Goal: Task Accomplishment & Management: Use online tool/utility

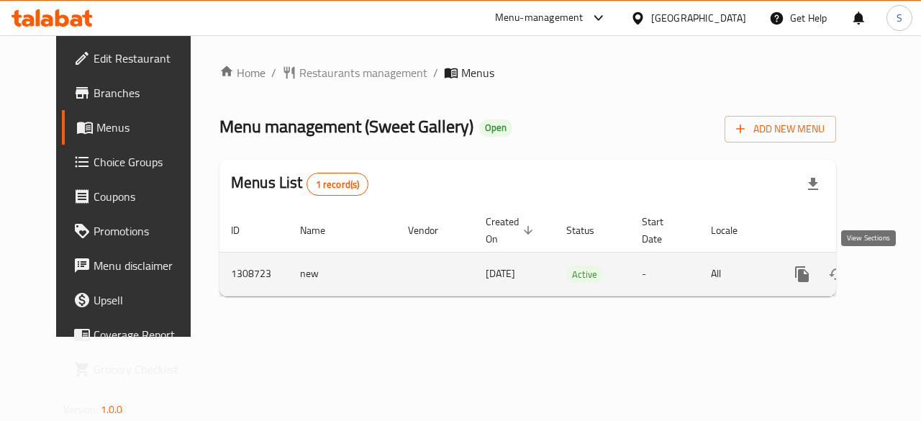
click at [900, 273] on icon "enhanced table" at bounding box center [906, 274] width 13 height 13
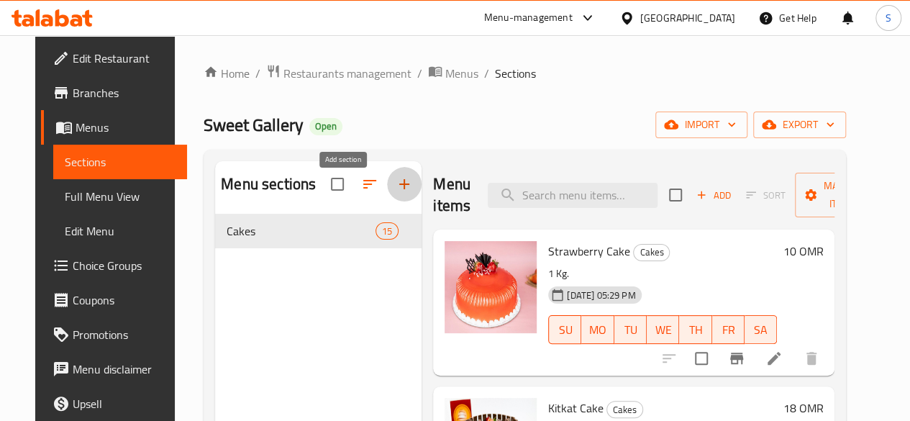
click at [387, 201] on button "button" at bounding box center [404, 184] width 35 height 35
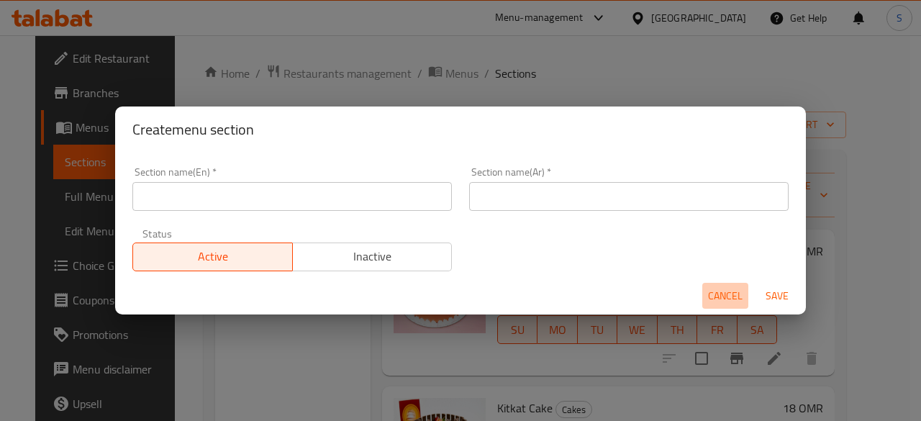
click at [733, 294] on span "Cancel" at bounding box center [725, 296] width 35 height 18
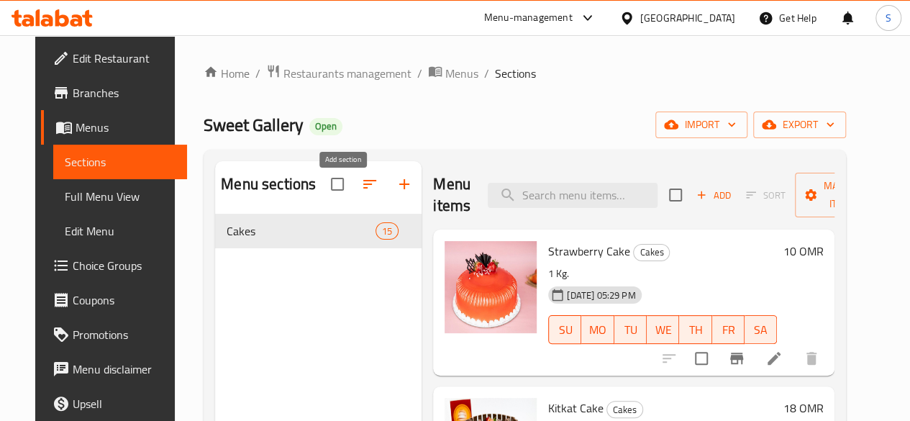
click at [387, 182] on button "button" at bounding box center [404, 184] width 35 height 35
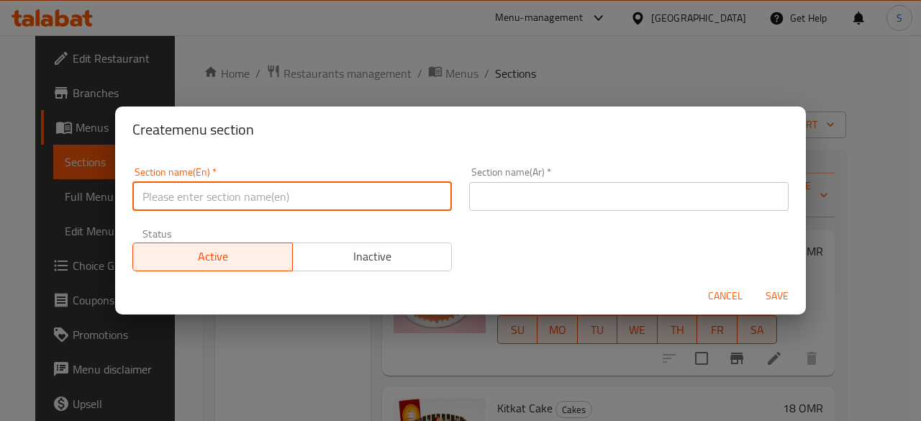
click at [290, 192] on input "text" at bounding box center [292, 196] width 320 height 29
type input "f"
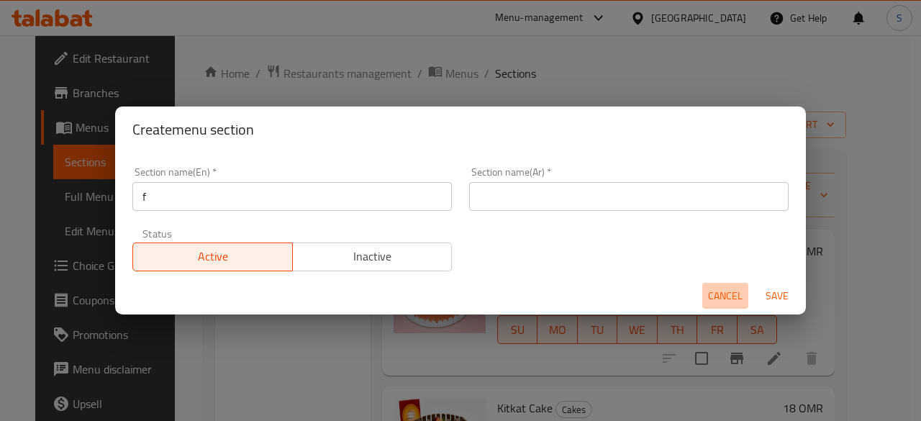
click at [733, 294] on span "Cancel" at bounding box center [725, 296] width 35 height 18
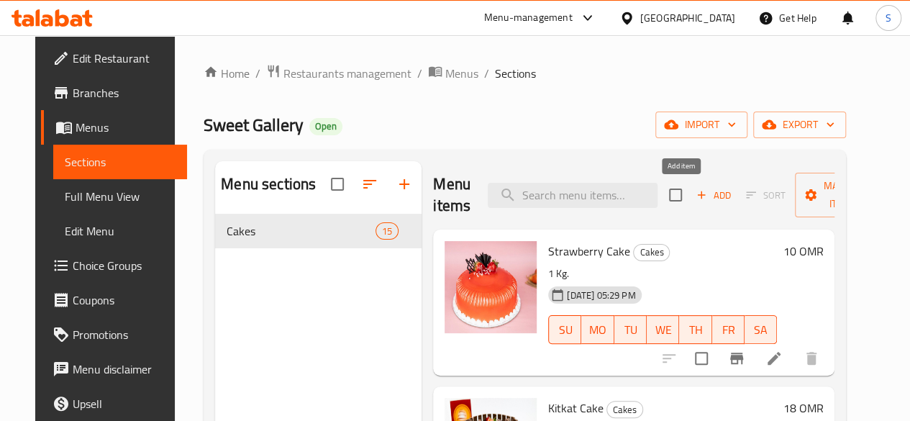
click at [694, 200] on span "Add" at bounding box center [713, 195] width 39 height 17
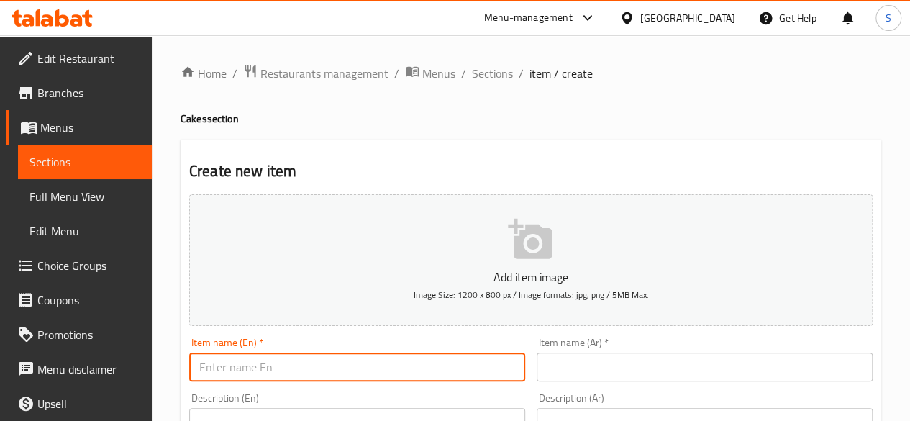
click at [328, 368] on input "text" at bounding box center [357, 367] width 336 height 29
drag, startPoint x: 328, startPoint y: 368, endPoint x: 197, endPoint y: 367, distance: 131.0
click at [197, 367] on input "Fateera" at bounding box center [357, 367] width 336 height 29
type input "Fateera"
click at [594, 361] on input "text" at bounding box center [705, 367] width 336 height 29
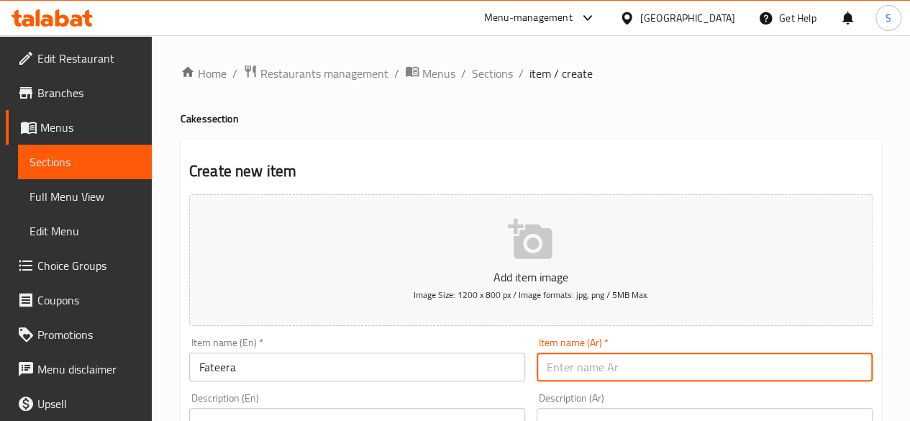
paste input "فطيرة"
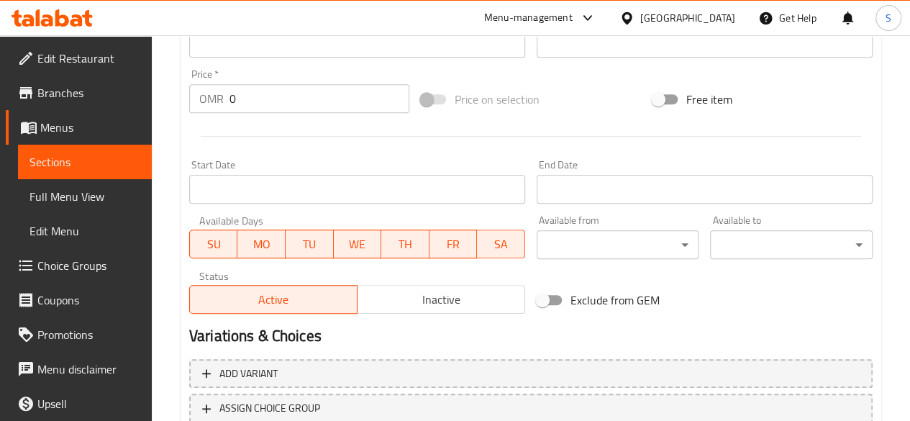
scroll to position [489, 0]
type input "فطيرة"
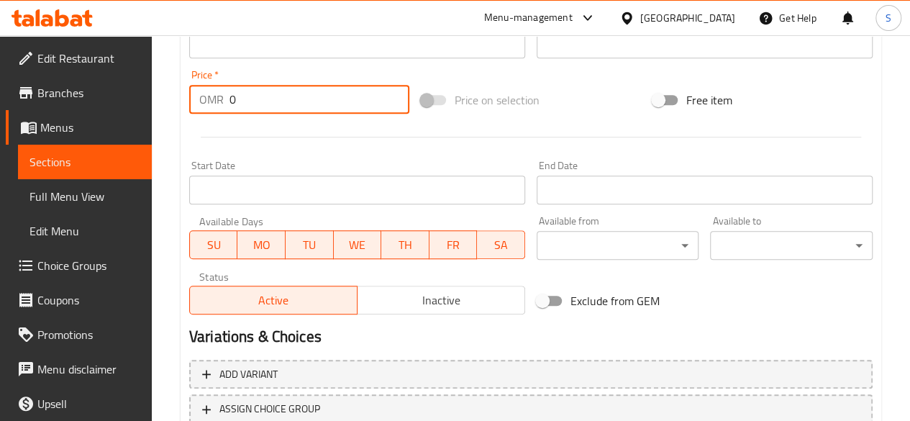
drag, startPoint x: 282, startPoint y: 97, endPoint x: 92, endPoint y: 78, distance: 190.9
click at [92, 78] on div "Edit Restaurant Branches Menus Sections Full Menu View Edit Menu Choice Groups …" at bounding box center [455, 38] width 910 height 982
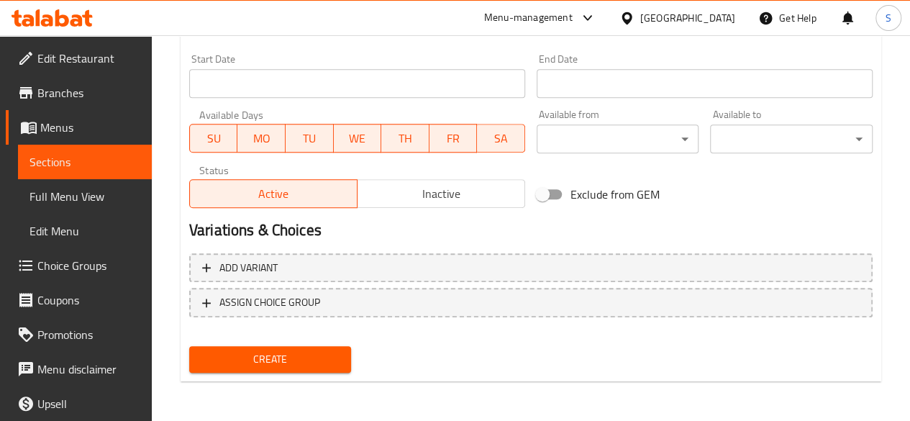
type input "1.5"
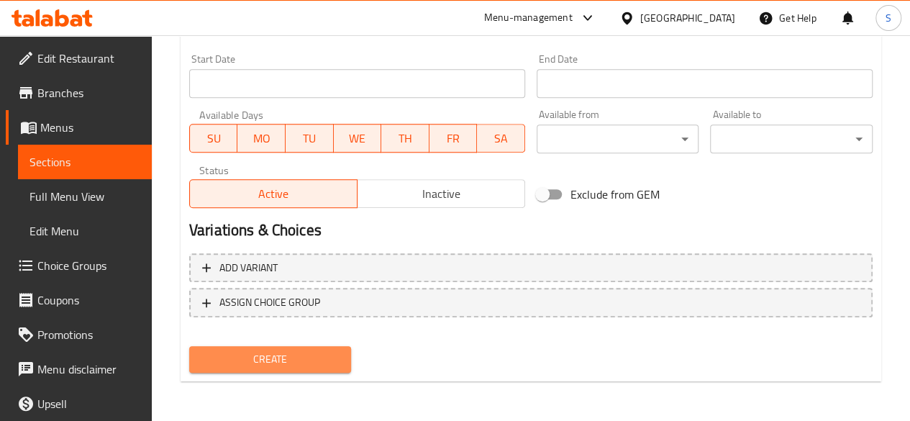
click at [271, 368] on span "Create" at bounding box center [271, 359] width 140 height 18
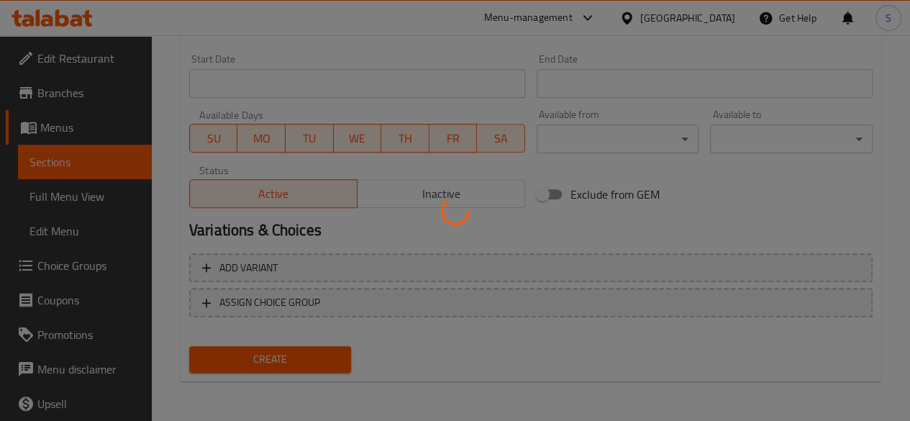
type input "0"
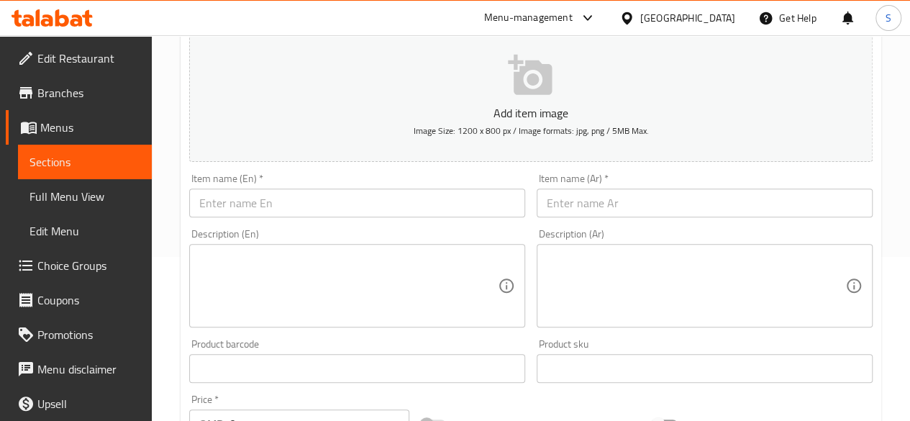
scroll to position [0, 0]
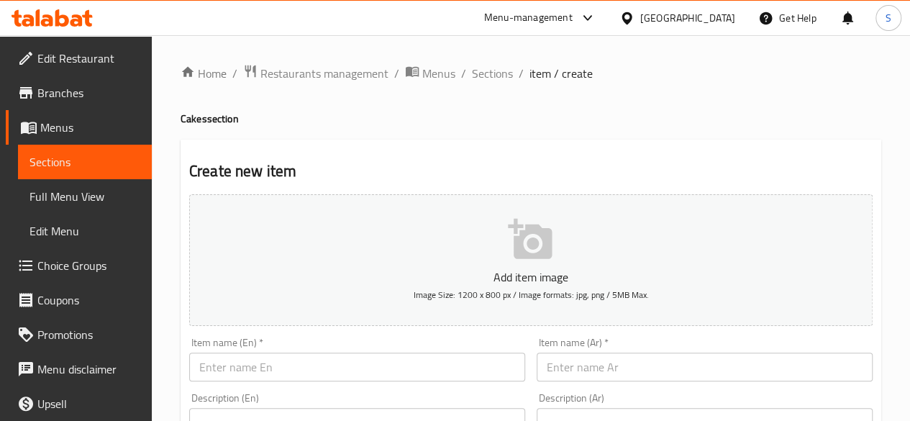
click at [65, 16] on icon at bounding box center [62, 17] width 14 height 17
